Goal: Navigation & Orientation: Understand site structure

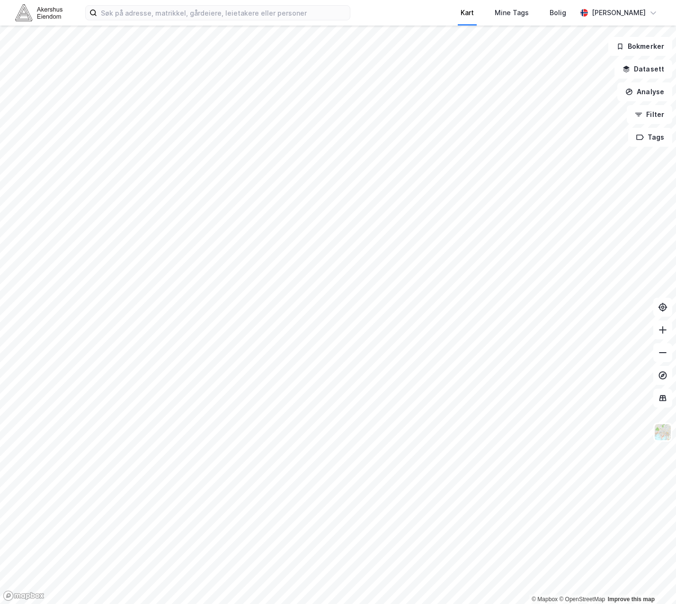
click at [676, 224] on html "Kart Mine Tags Bolig [PERSON_NAME] © Mapbox © OpenStreetMap Improve this map Bo…" at bounding box center [338, 302] width 676 height 604
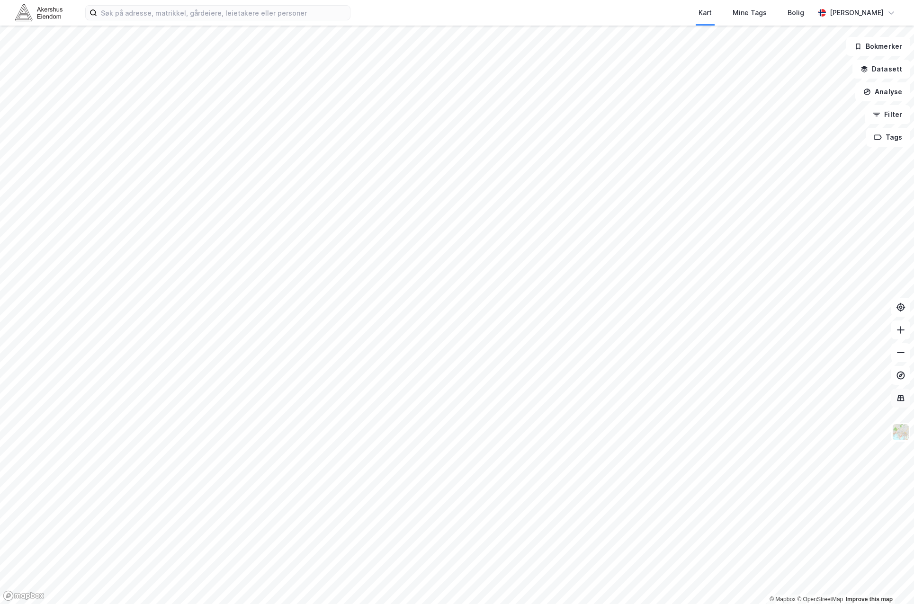
click at [676, 400] on icon at bounding box center [900, 398] width 9 height 9
click at [676, 432] on img at bounding box center [901, 433] width 18 height 18
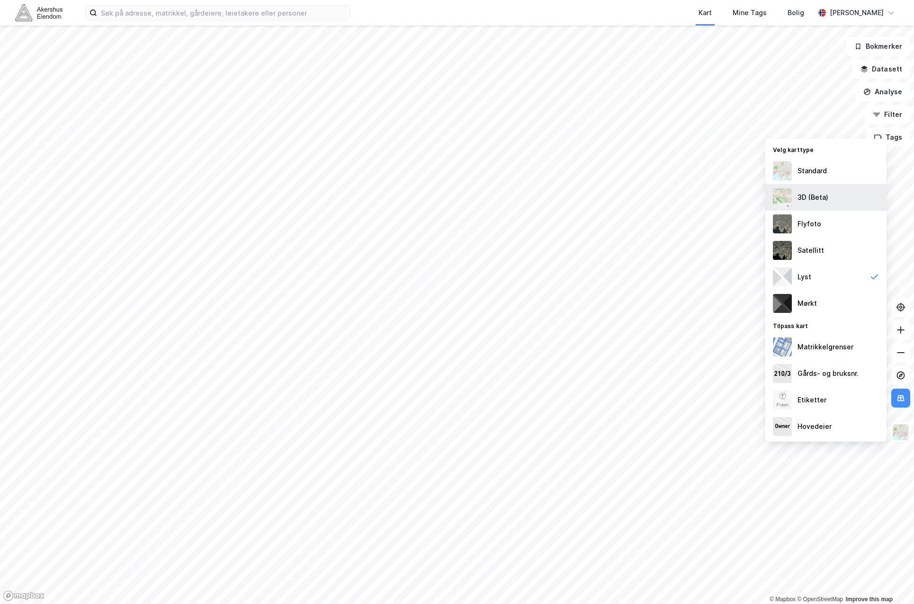
click at [676, 194] on div "3D (Beta)" at bounding box center [826, 197] width 121 height 27
